Goal: Task Accomplishment & Management: Manage account settings

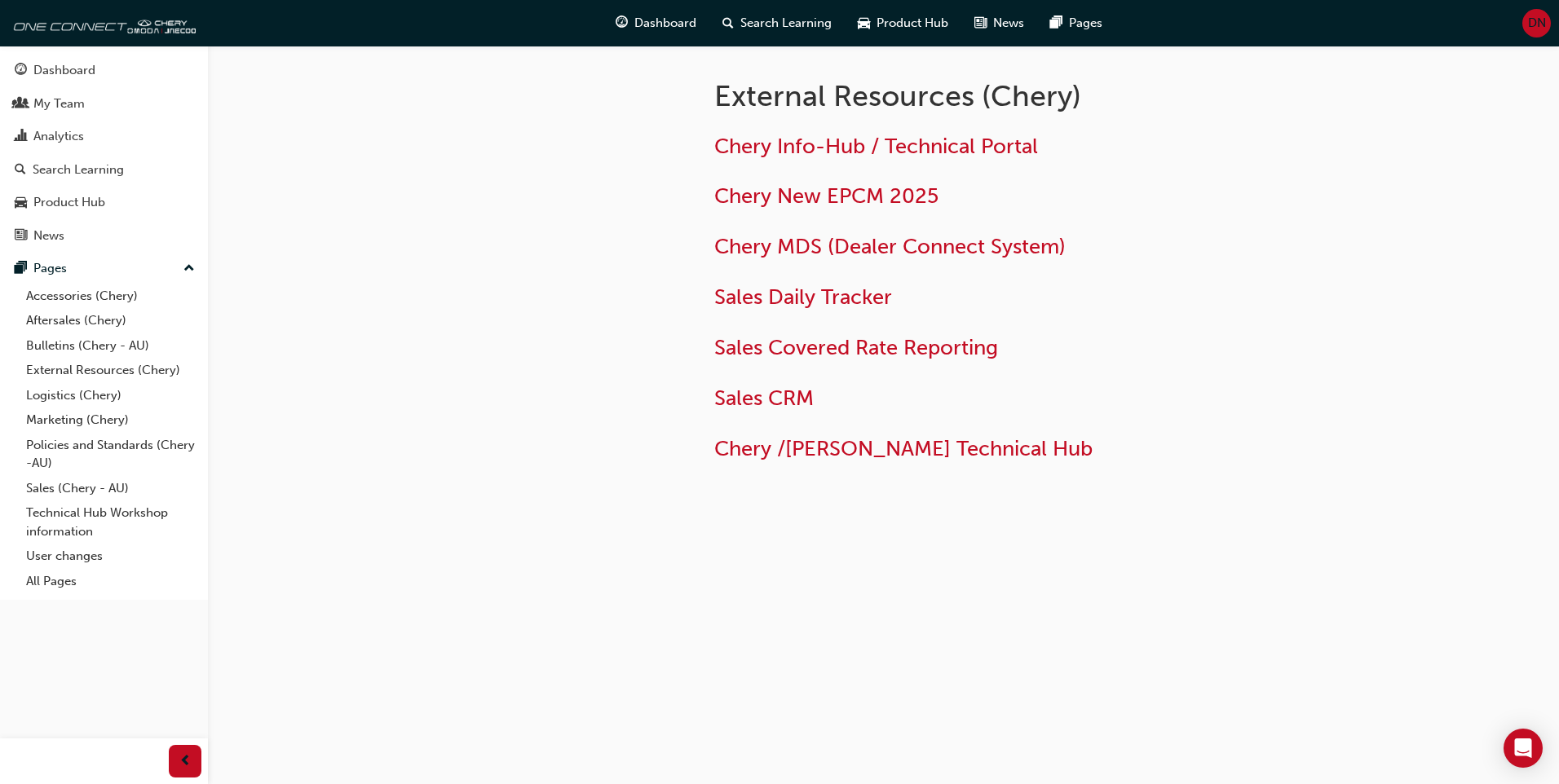
click at [1532, 16] on span "DN" at bounding box center [1537, 23] width 18 height 19
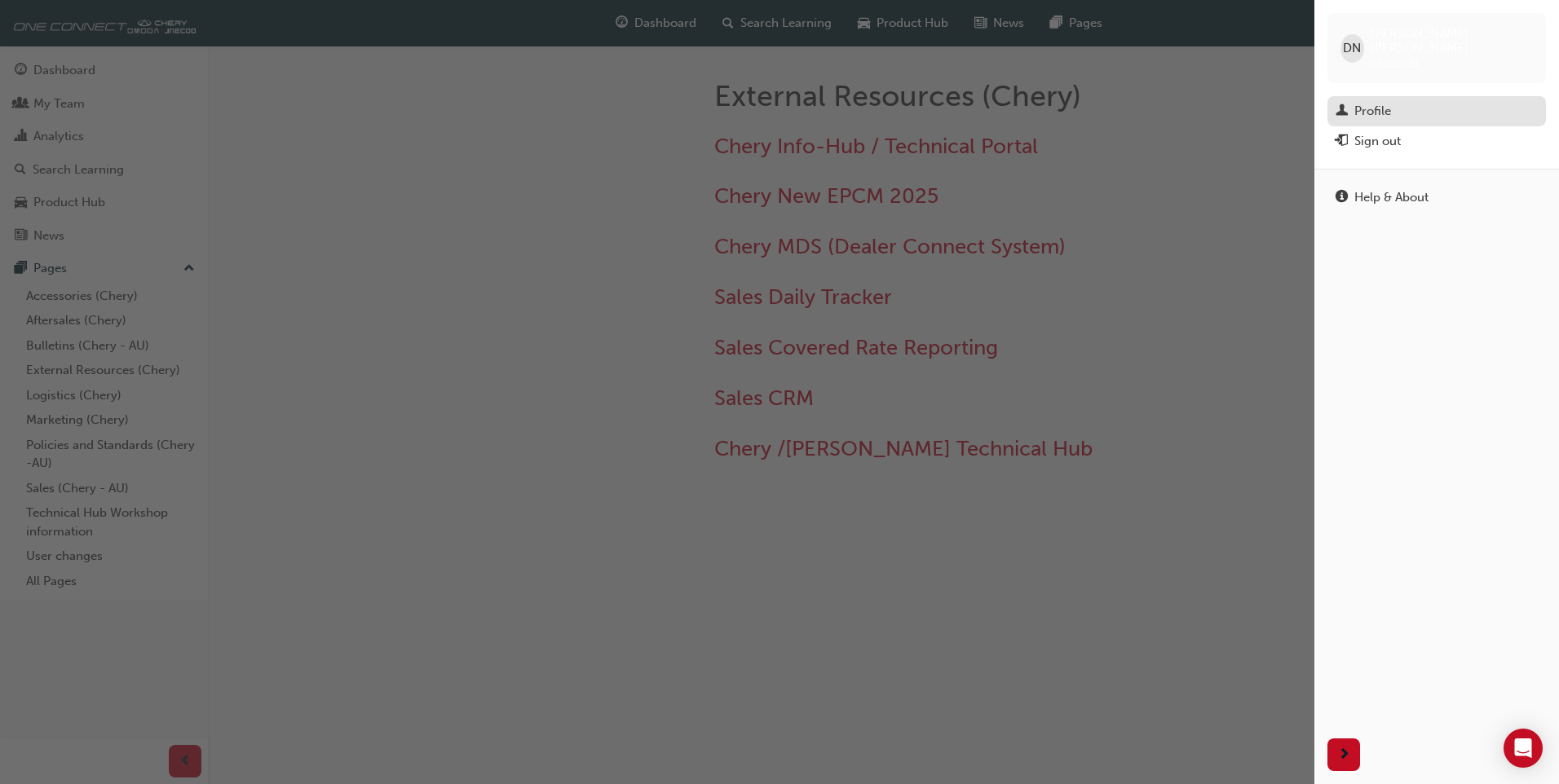
click at [1387, 102] on div "Profile" at bounding box center [1373, 110] width 37 height 19
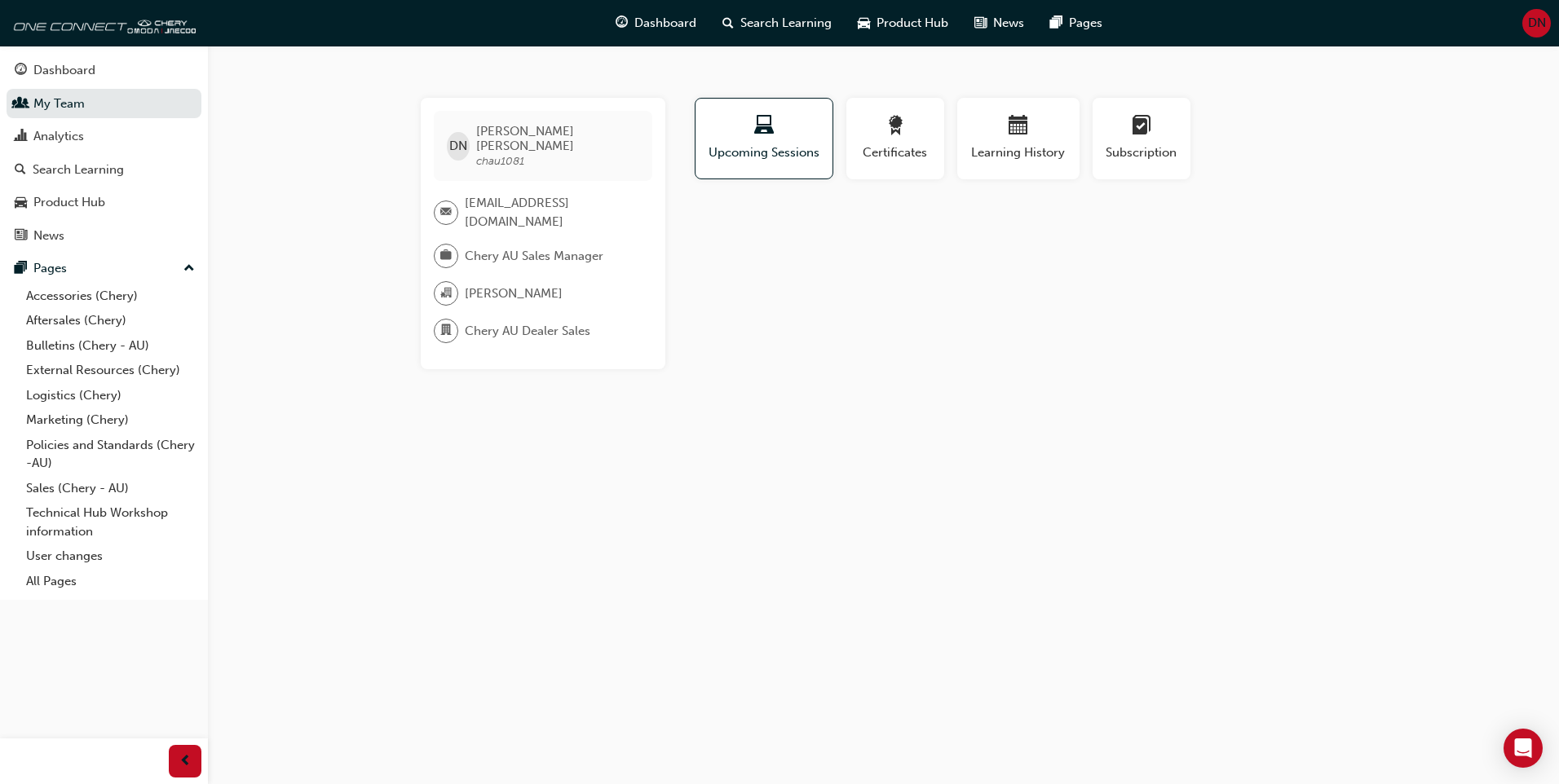
click at [1540, 26] on span "DN" at bounding box center [1537, 23] width 18 height 19
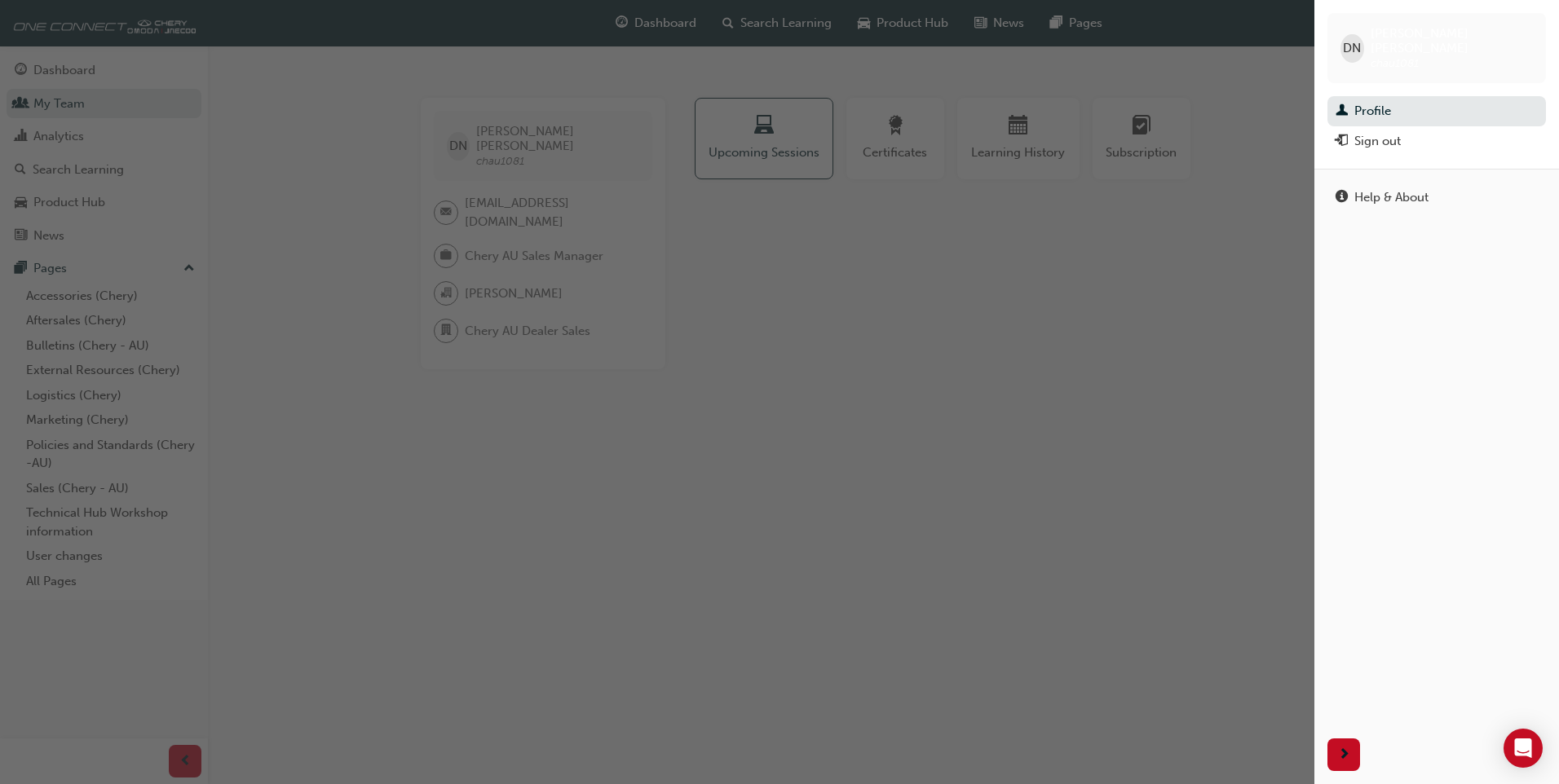
click at [1263, 204] on div "button" at bounding box center [657, 392] width 1314 height 784
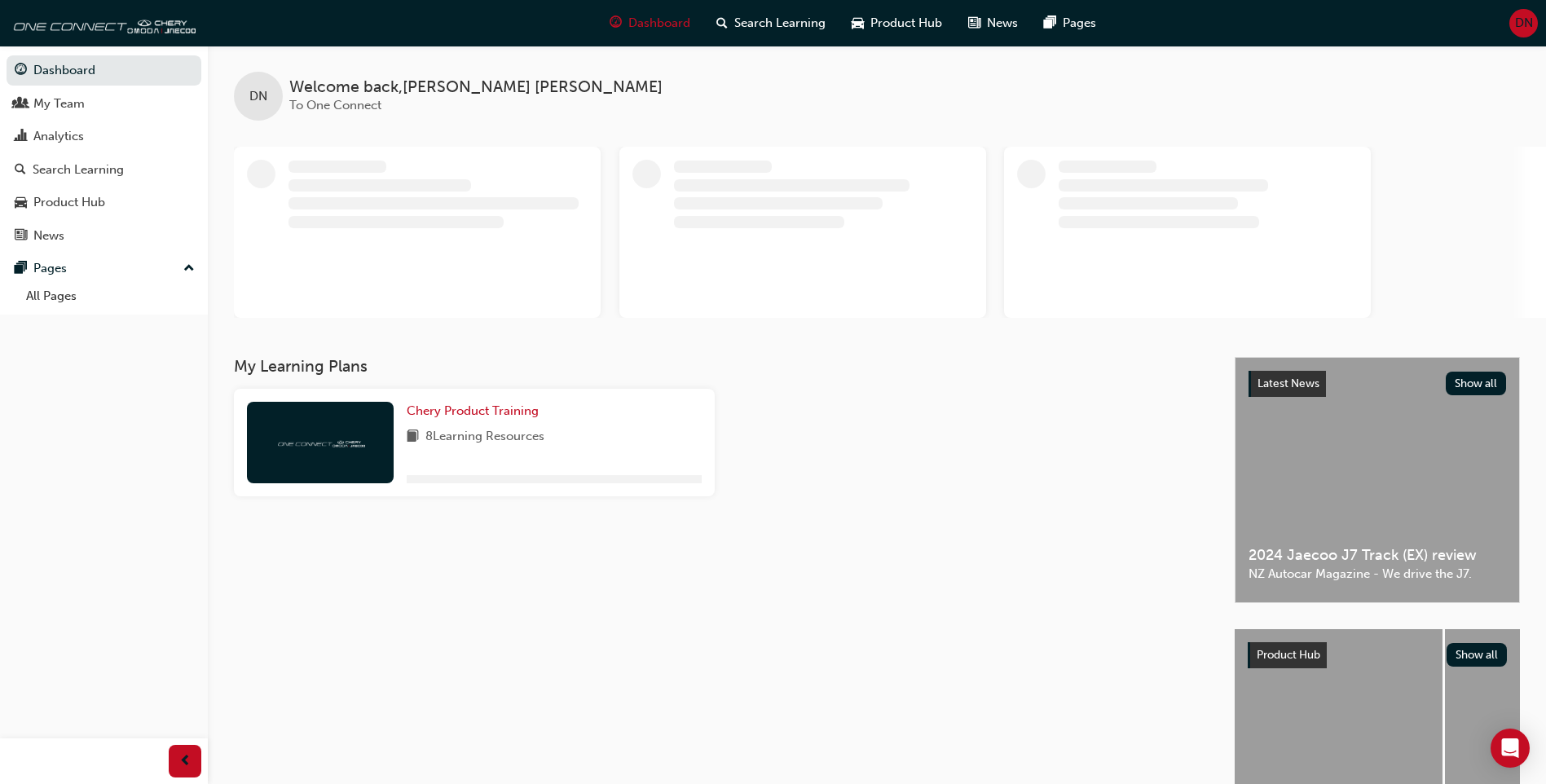
click at [1522, 24] on span "DN" at bounding box center [1524, 23] width 18 height 19
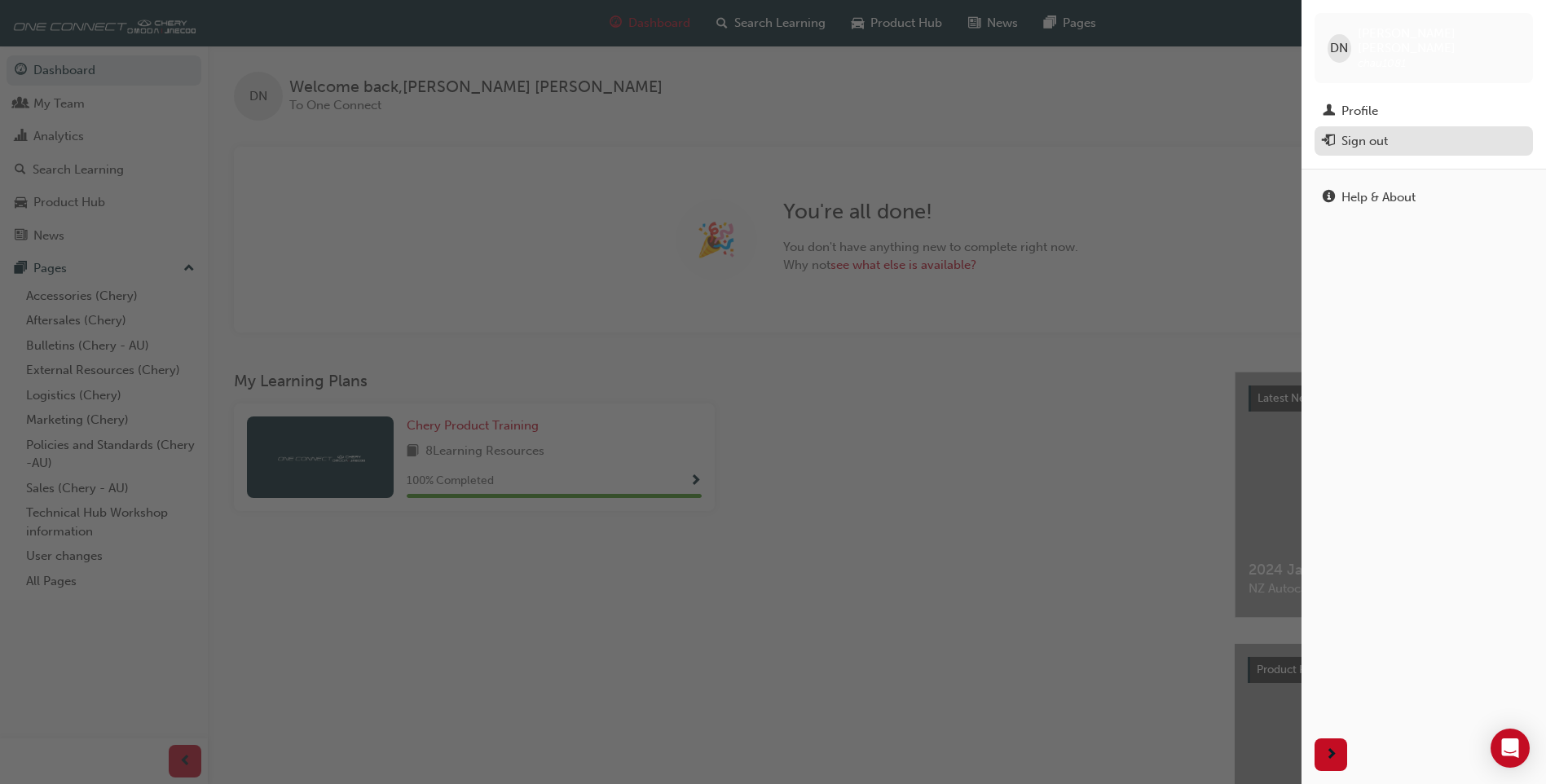
click at [1401, 132] on div "Sign out" at bounding box center [1423, 141] width 202 height 20
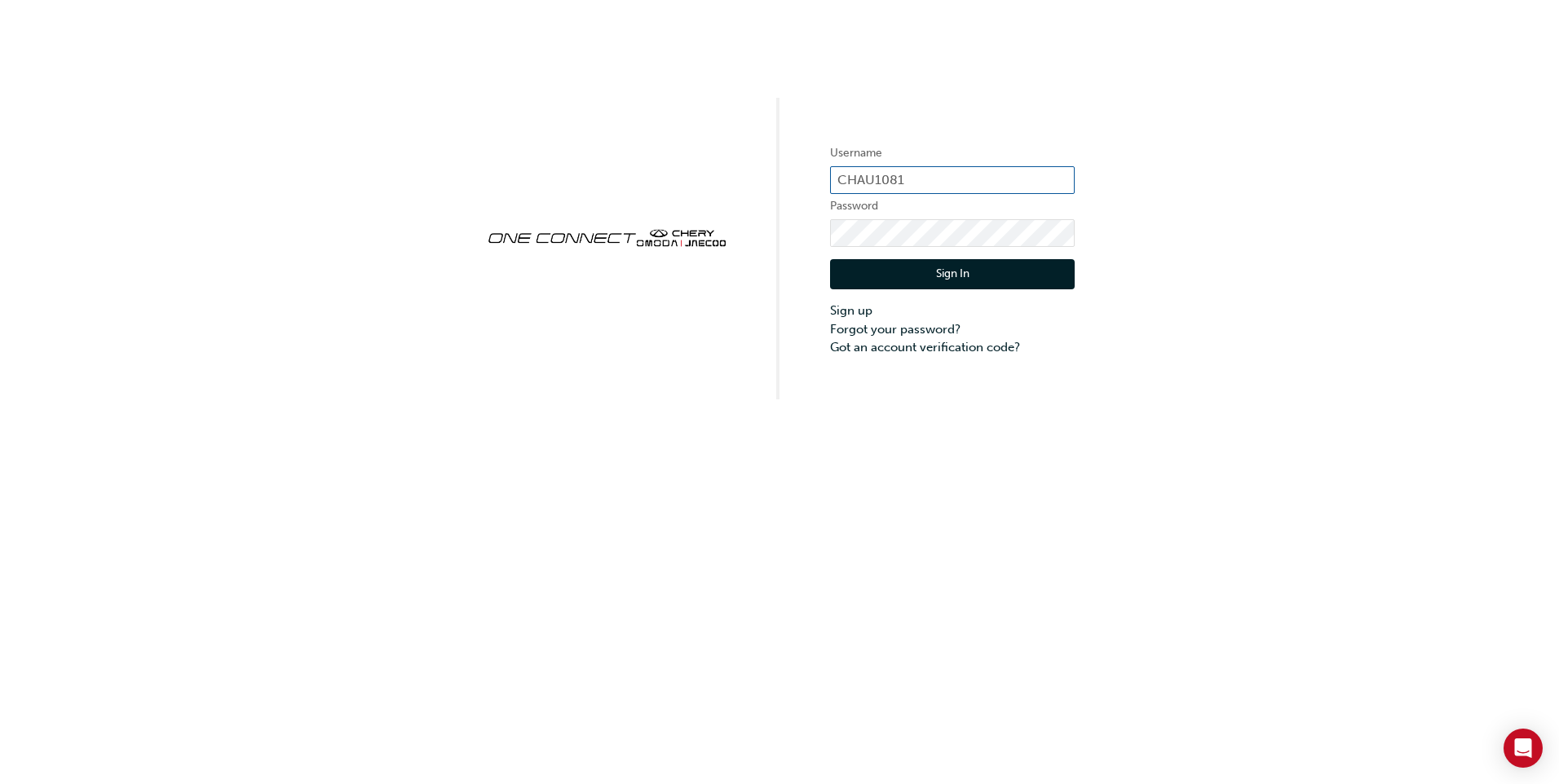
click at [922, 184] on input "CHAU1081" at bounding box center [952, 179] width 245 height 27
type input "CHAU1671"
click at [938, 281] on button "Sign In" at bounding box center [952, 275] width 245 height 31
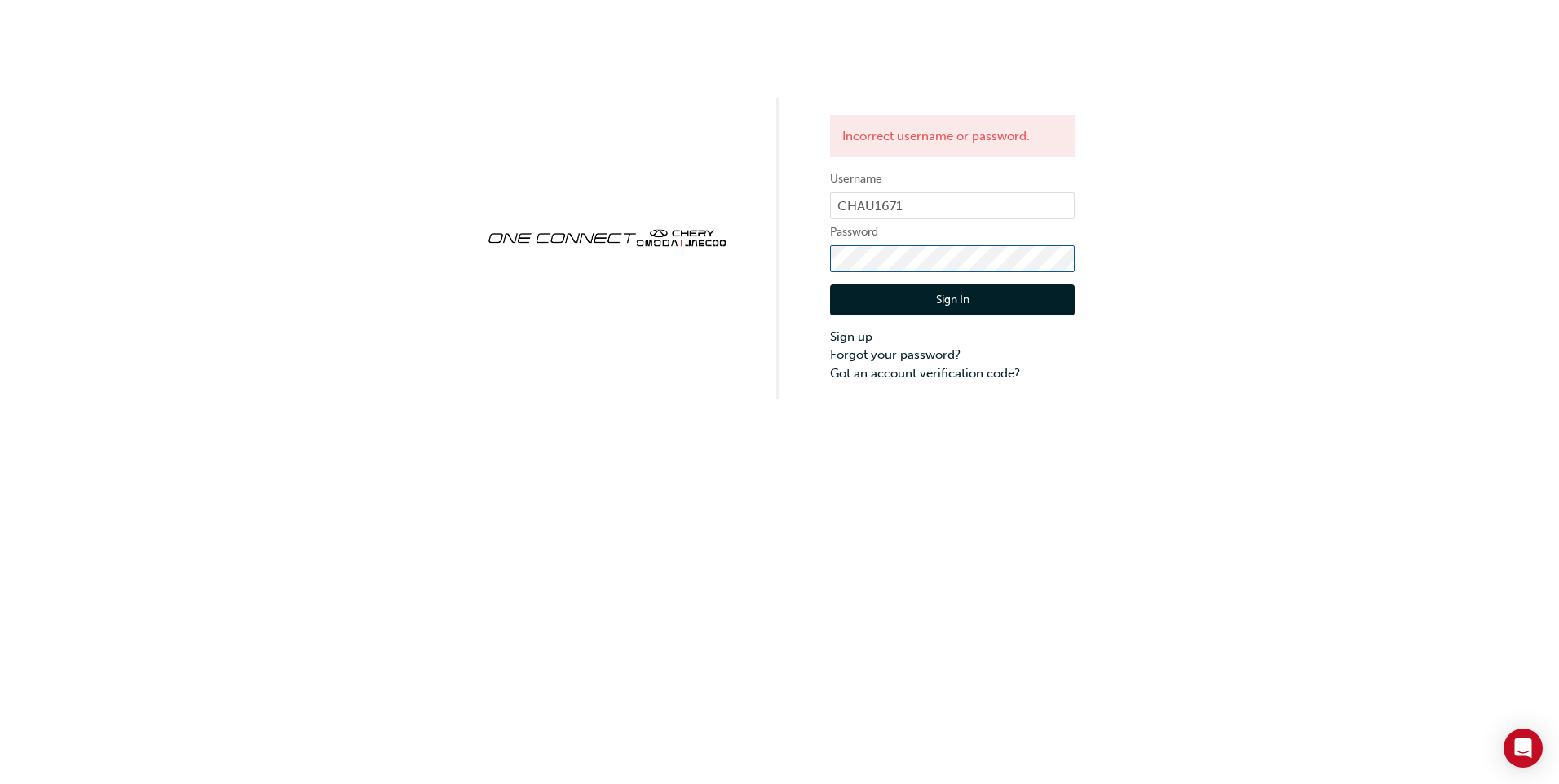
click button "Sign In" at bounding box center [952, 299] width 245 height 31
click at [982, 292] on button "Sign In" at bounding box center [952, 299] width 245 height 31
click at [1045, 290] on button "Sign In" at bounding box center [952, 299] width 245 height 31
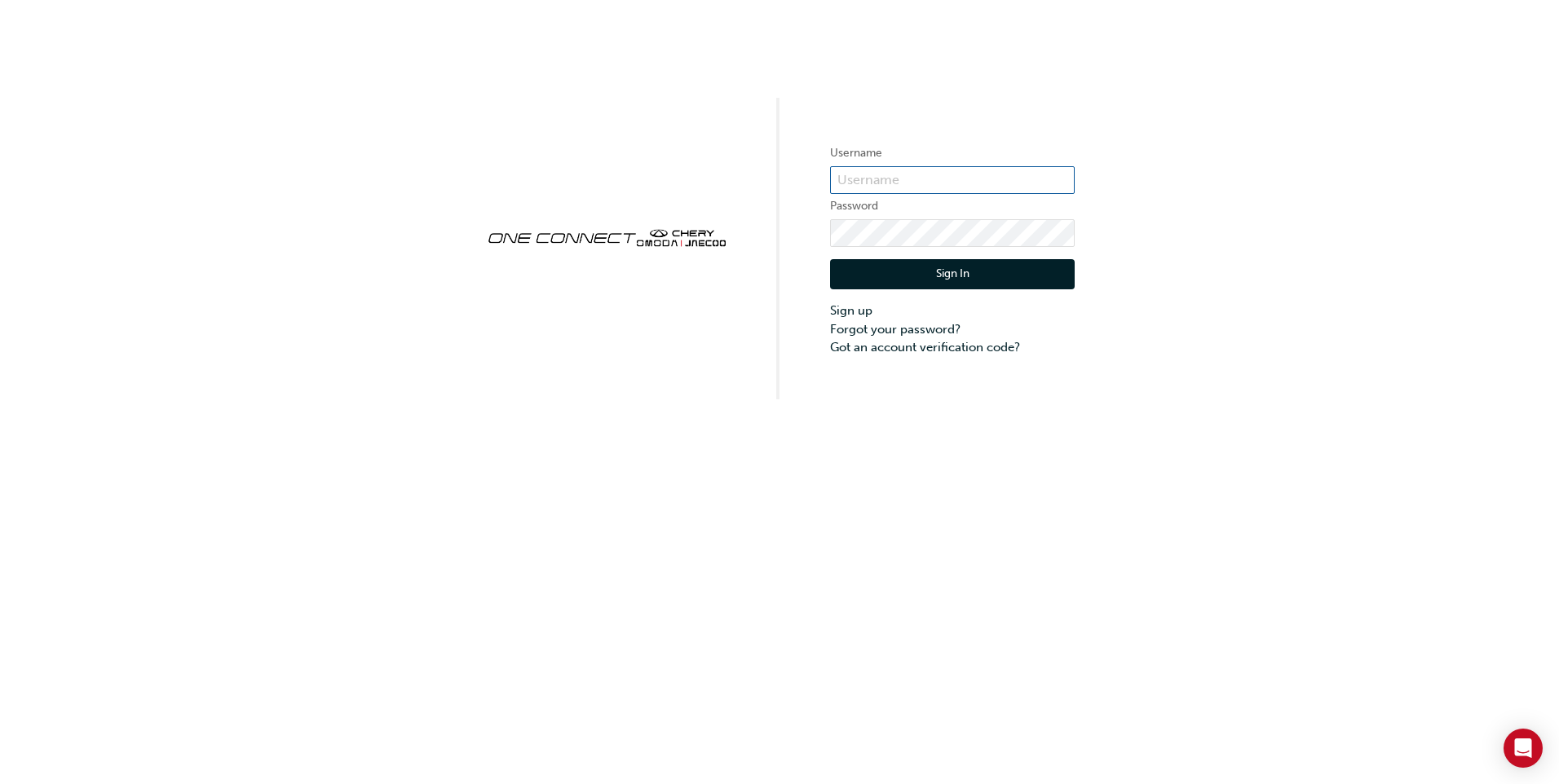
type input "CHAU1671"
click at [943, 268] on button "Sign In" at bounding box center [952, 275] width 245 height 31
